Goal: Task Accomplishment & Management: Manage account settings

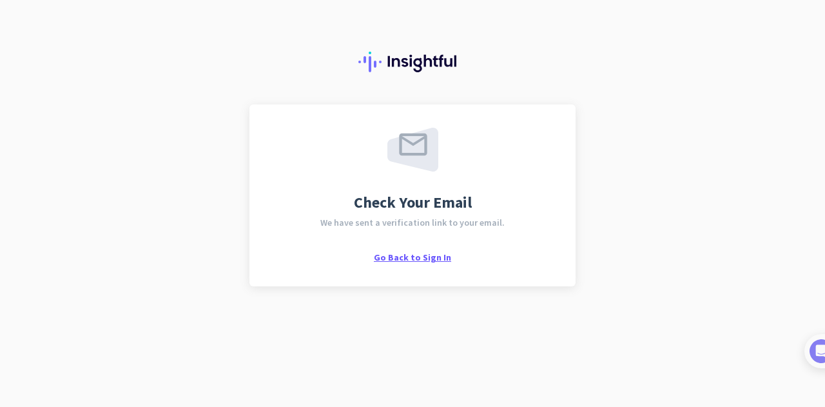
click at [410, 258] on span "Go Back to Sign In" at bounding box center [412, 257] width 77 height 12
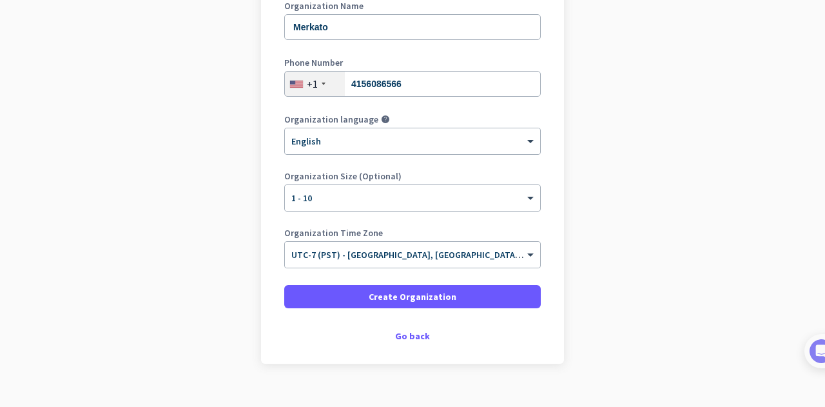
scroll to position [194, 0]
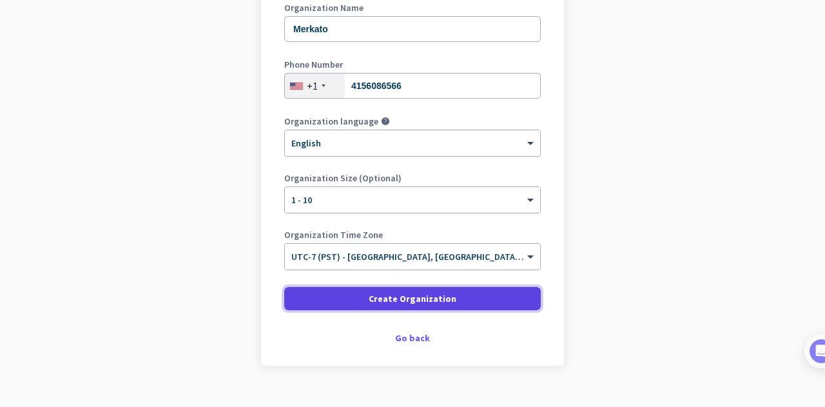
click at [361, 296] on span at bounding box center [412, 298] width 256 height 31
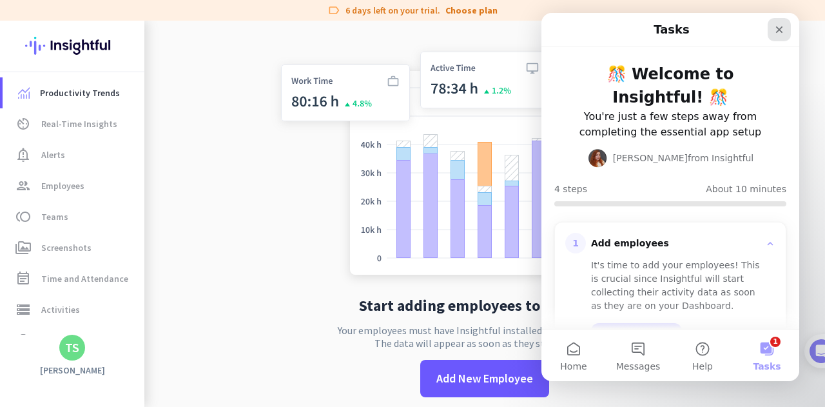
click at [781, 28] on icon "Close" at bounding box center [779, 29] width 7 height 7
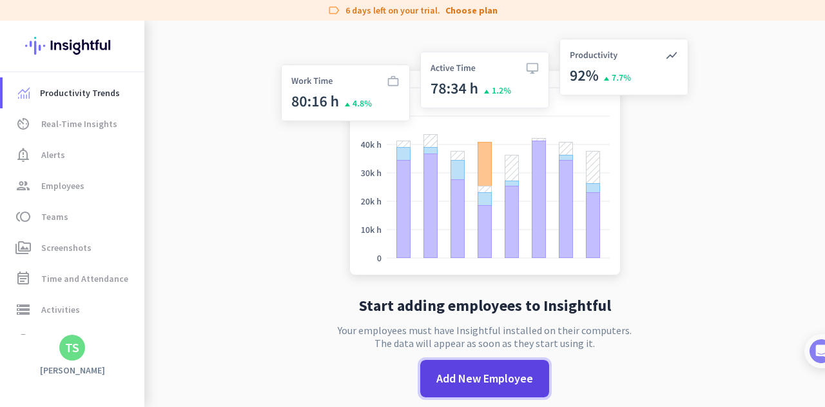
click at [485, 379] on span "Add New Employee" at bounding box center [484, 378] width 97 height 17
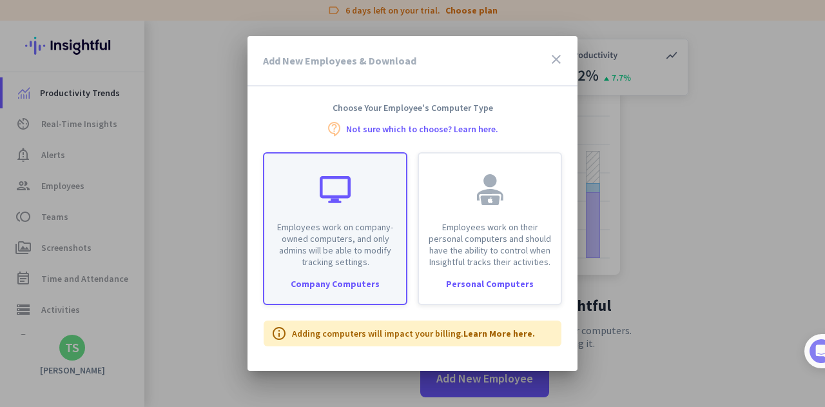
click at [352, 218] on div "Employees work on company-owned computers, and only admins will be able to modi…" at bounding box center [335, 210] width 142 height 114
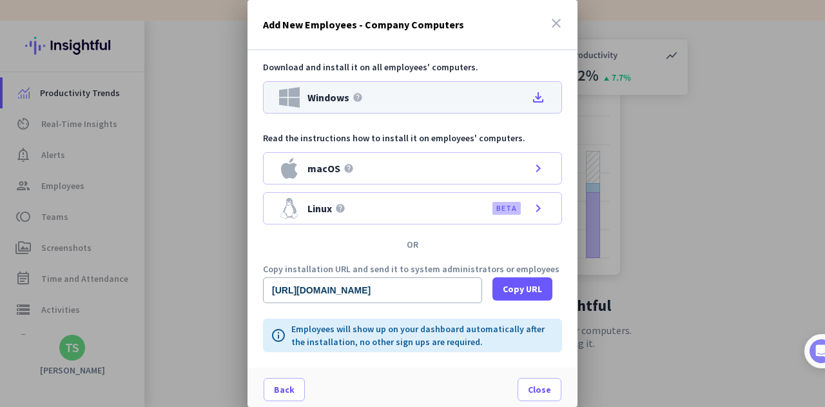
click at [312, 100] on span "Windows" at bounding box center [328, 97] width 42 height 10
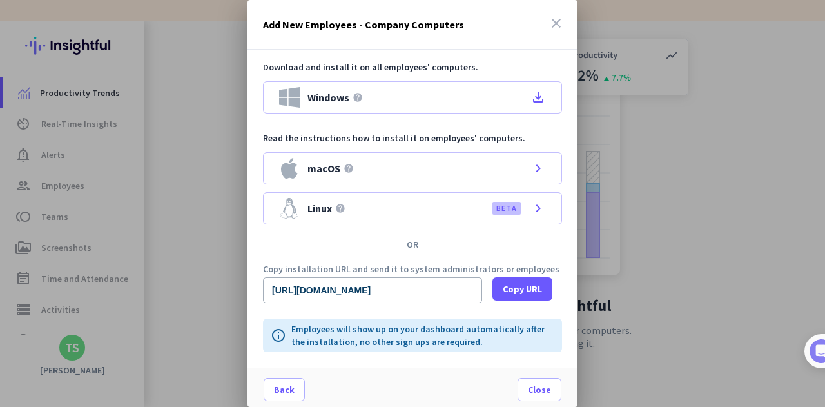
scroll to position [3, 0]
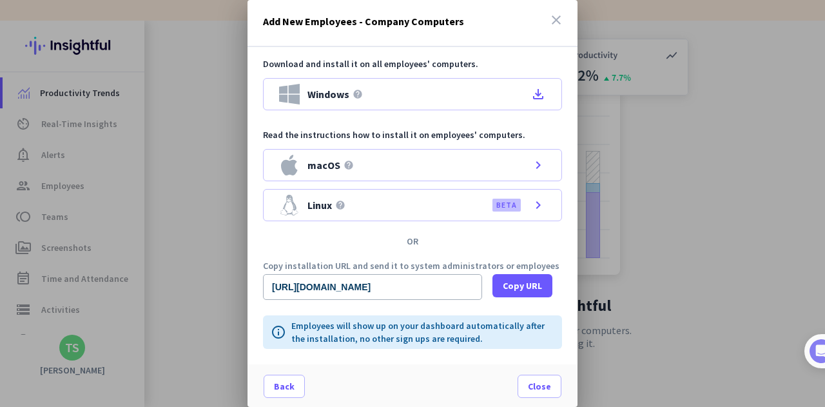
click at [589, 3] on div at bounding box center [412, 203] width 825 height 407
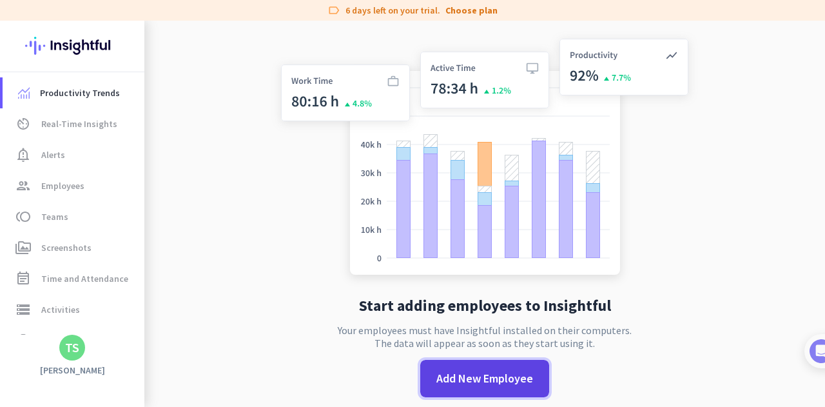
click at [468, 372] on span "Add New Employee" at bounding box center [484, 378] width 97 height 17
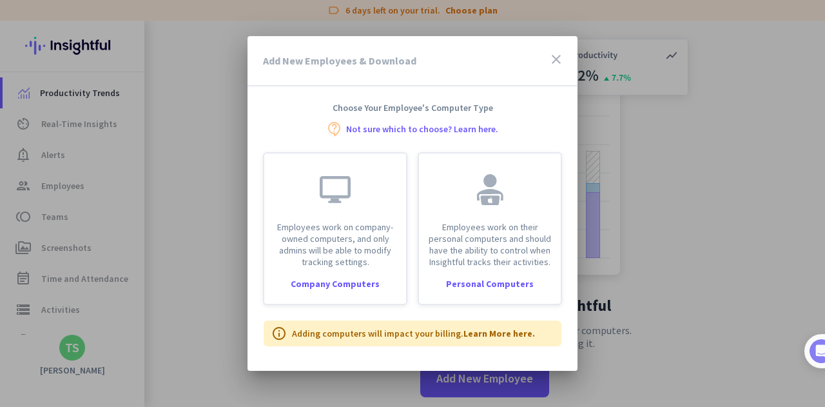
click at [367, 65] on h3 "Add New Employees & Download" at bounding box center [339, 60] width 153 height 10
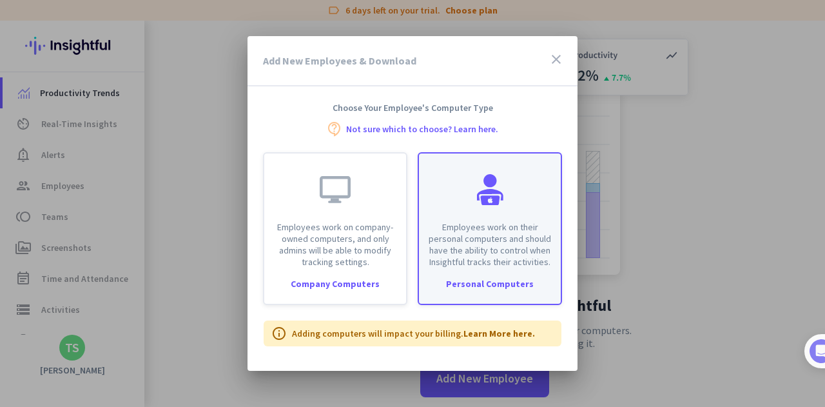
click at [484, 242] on p "Employees work on their personal computers and should have the ability to contr…" at bounding box center [490, 244] width 126 height 46
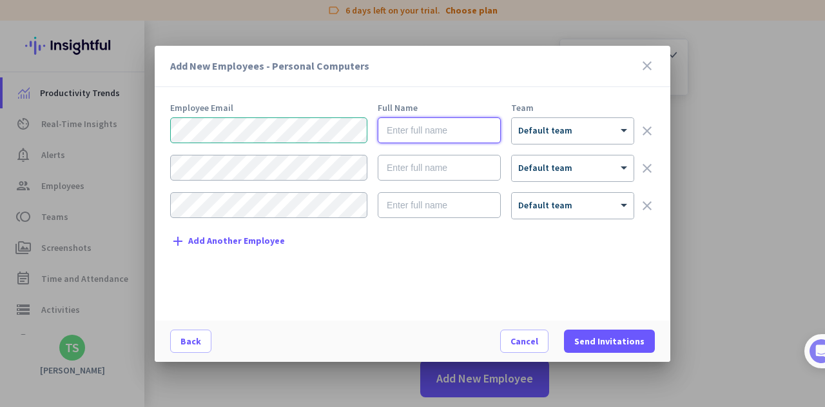
click at [424, 135] on input "text" at bounding box center [439, 130] width 123 height 26
type input "Fillagot Taye"
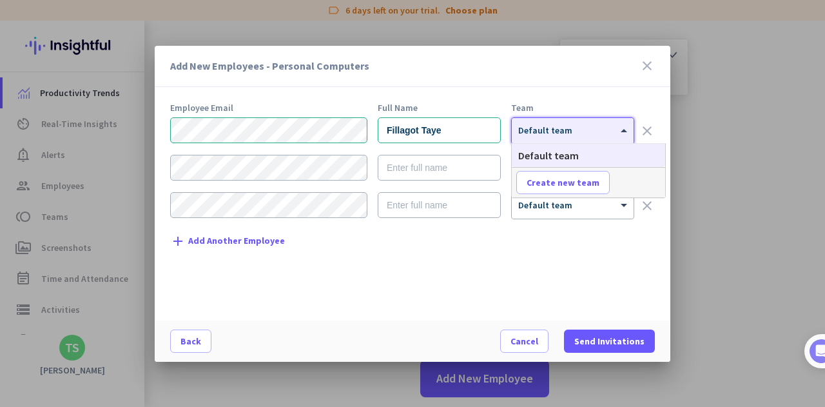
click at [623, 127] on span at bounding box center [625, 130] width 16 height 11
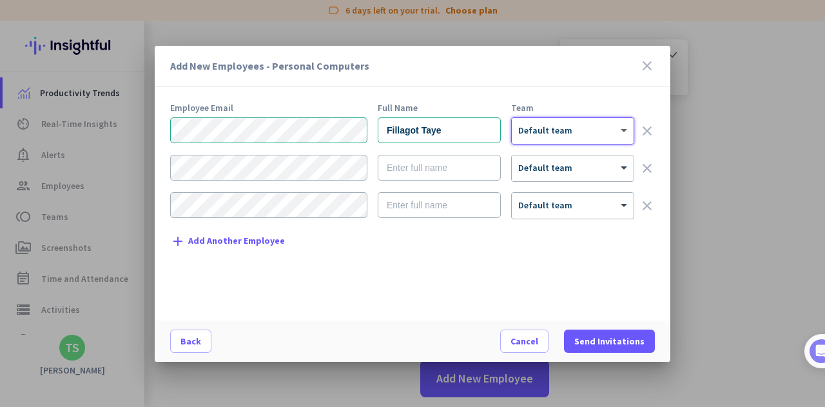
click at [623, 127] on span at bounding box center [625, 130] width 16 height 11
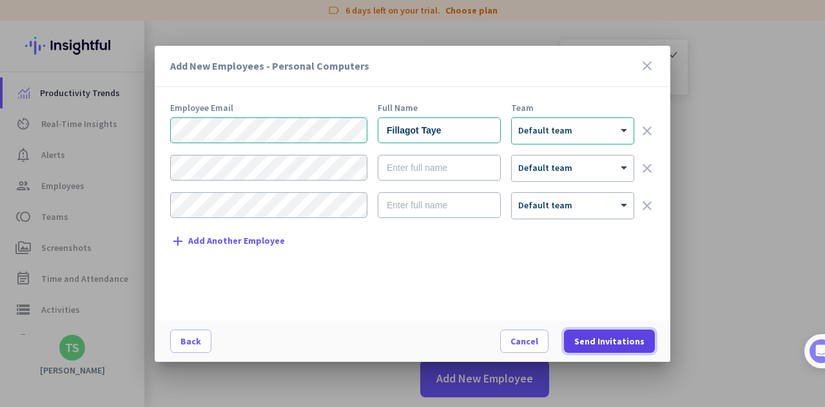
click at [622, 338] on span "Send Invitations" at bounding box center [609, 340] width 70 height 13
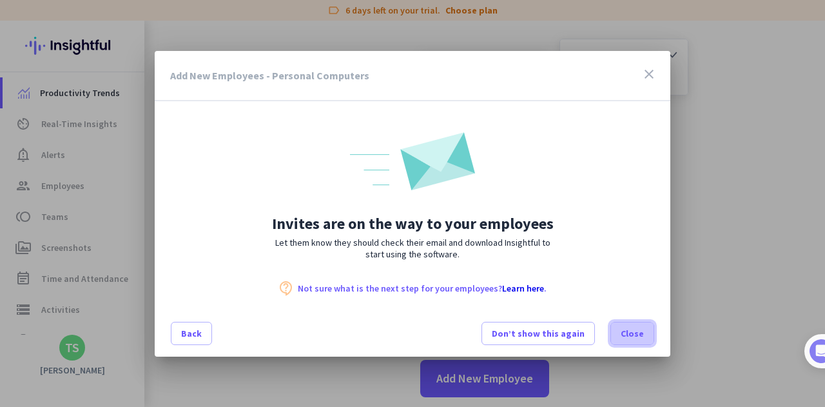
click at [633, 334] on span "Close" at bounding box center [631, 333] width 23 height 13
